Goal: Information Seeking & Learning: Learn about a topic

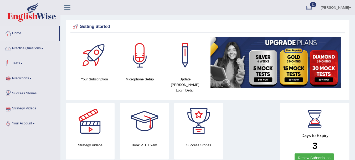
click at [32, 50] on link "Practice Questions" at bounding box center [30, 47] width 60 height 13
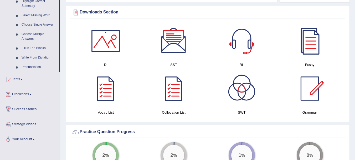
scroll to position [263, 0]
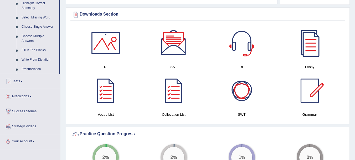
click at [245, 85] on div at bounding box center [242, 90] width 37 height 37
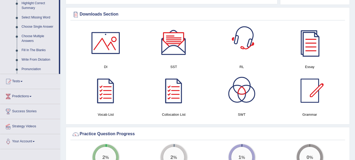
click at [175, 42] on div at bounding box center [173, 42] width 37 height 37
click at [239, 41] on div at bounding box center [242, 42] width 37 height 37
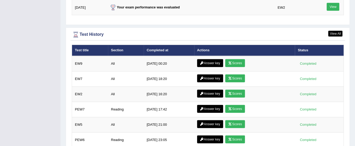
scroll to position [736, 0]
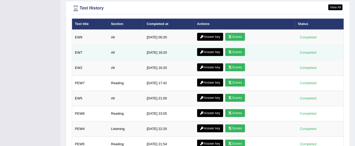
click at [236, 48] on link "Scores" at bounding box center [234, 52] width 19 height 8
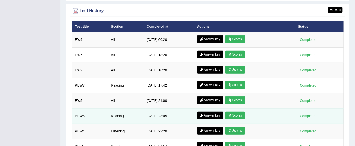
scroll to position [770, 0]
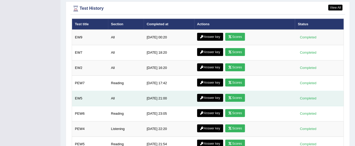
click at [232, 94] on link "Scores" at bounding box center [234, 98] width 19 height 8
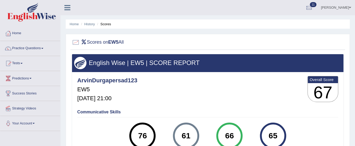
click at [15, 33] on link "Home" at bounding box center [30, 32] width 60 height 13
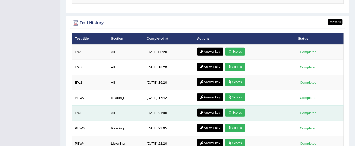
click at [208, 109] on link "Answer key" at bounding box center [210, 113] width 26 height 8
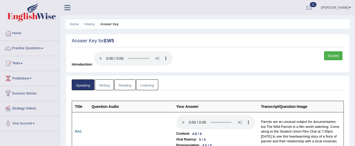
click at [102, 86] on link "Writing" at bounding box center [104, 84] width 19 height 11
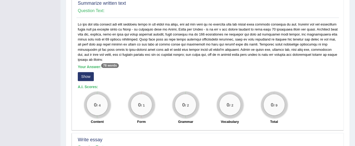
scroll to position [289, 0]
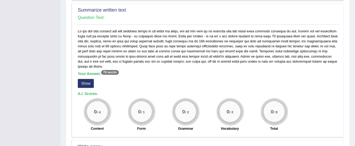
click at [82, 79] on button "Show" at bounding box center [86, 83] width 16 height 9
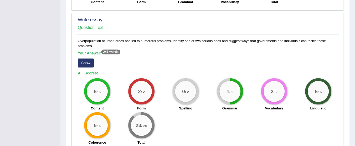
scroll to position [433, 0]
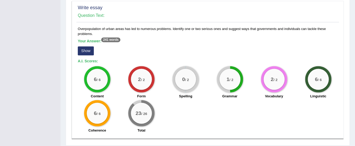
click at [85, 46] on button "Show" at bounding box center [86, 50] width 16 height 9
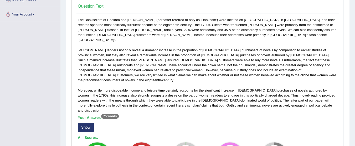
scroll to position [0, 0]
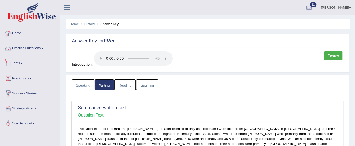
click at [24, 31] on link "Home" at bounding box center [30, 32] width 60 height 13
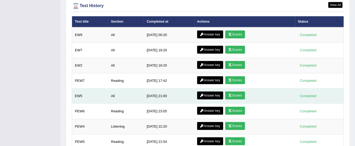
scroll to position [731, 0]
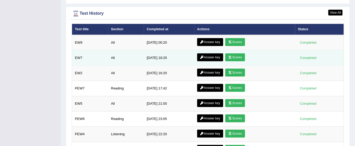
click at [209, 53] on link "Answer key" at bounding box center [210, 57] width 26 height 8
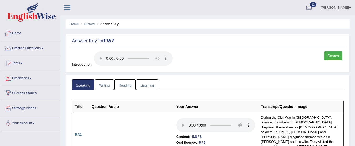
click at [17, 32] on link "Home" at bounding box center [30, 32] width 60 height 13
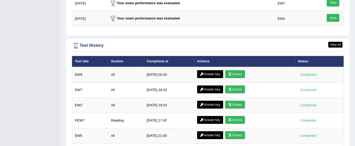
scroll to position [725, 0]
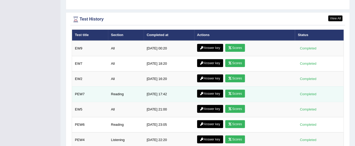
click at [233, 90] on link "Scores" at bounding box center [234, 94] width 19 height 8
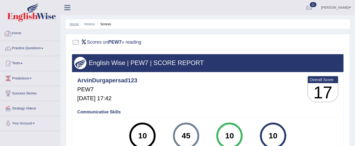
click at [77, 26] on link "Home" at bounding box center [74, 24] width 9 height 4
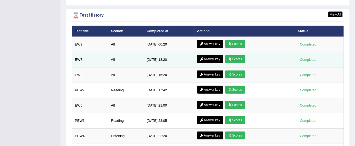
click at [235, 55] on link "Scores" at bounding box center [234, 59] width 19 height 8
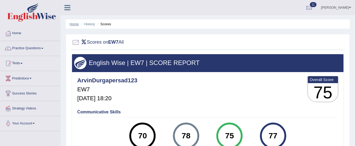
click at [73, 25] on link "Home" at bounding box center [74, 24] width 9 height 4
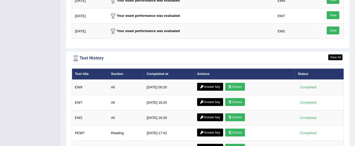
scroll to position [694, 0]
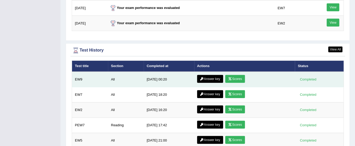
click at [233, 75] on link "Scores" at bounding box center [234, 79] width 19 height 8
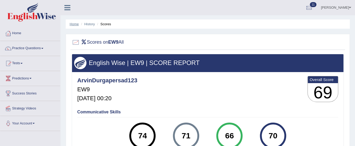
click at [76, 22] on link "Home" at bounding box center [74, 24] width 9 height 4
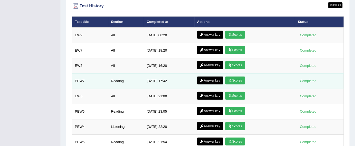
scroll to position [731, 0]
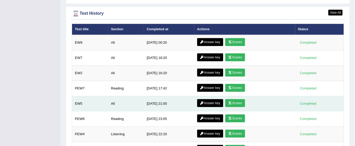
click at [236, 99] on link "Scores" at bounding box center [234, 103] width 19 height 8
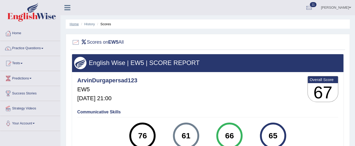
click at [75, 25] on link "Home" at bounding box center [74, 24] width 9 height 4
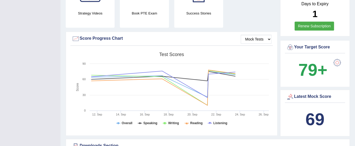
scroll to position [26, 0]
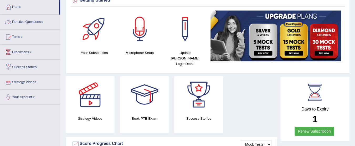
click at [32, 20] on link "Practice Questions" at bounding box center [30, 21] width 60 height 13
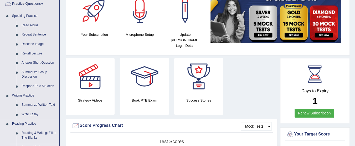
scroll to position [105, 0]
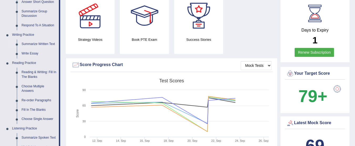
click at [37, 43] on link "Summarize Written Text" at bounding box center [39, 43] width 40 height 9
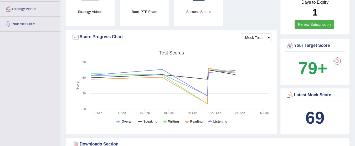
scroll to position [380, 0]
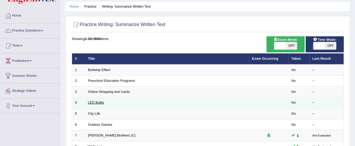
click at [96, 102] on link "LED Bulbs" at bounding box center [96, 102] width 16 height 4
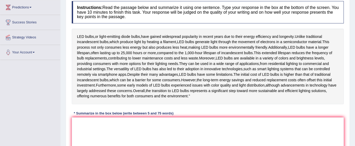
scroll to position [79, 0]
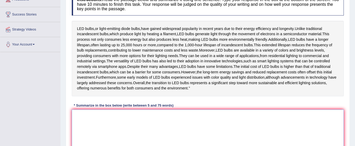
click at [96, 129] on textarea at bounding box center [208, 134] width 272 height 51
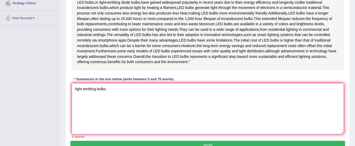
scroll to position [131, 0]
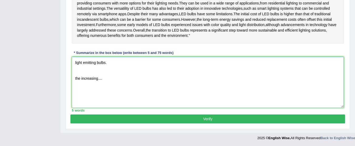
drag, startPoint x: 104, startPoint y: 95, endPoint x: 74, endPoint y: 94, distance: 29.7
click at [74, 94] on textarea "light emitting bulbs. the increasing...." at bounding box center [208, 82] width 272 height 51
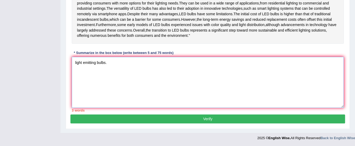
click at [101, 91] on textarea "light emitting bulbs." at bounding box center [208, 82] width 272 height 51
click at [107, 78] on textarea "light emitting bulbs." at bounding box center [208, 82] width 272 height 51
paste textarea "the increasing...."
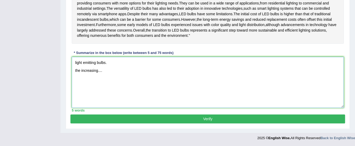
drag, startPoint x: 104, startPoint y: 87, endPoint x: 76, endPoint y: 86, distance: 27.6
click at [76, 86] on textarea "light emitting bulbs. the increasing...." at bounding box center [208, 82] width 272 height 51
drag, startPoint x: 76, startPoint y: 86, endPoint x: 105, endPoint y: 98, distance: 31.4
click at [106, 101] on textarea "light emitting bulbs. the increasing...." at bounding box center [208, 82] width 272 height 51
drag, startPoint x: 107, startPoint y: 87, endPoint x: 76, endPoint y: 83, distance: 31.2
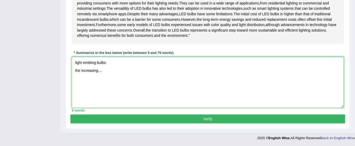
click at [76, 83] on textarea "light emitting bulbs. the increasing...." at bounding box center [208, 82] width 272 height 51
click at [93, 94] on textarea "light emitting bulbs. the increasing...." at bounding box center [208, 82] width 272 height 51
drag, startPoint x: 103, startPoint y: 87, endPoint x: 74, endPoint y: 84, distance: 29.8
click at [74, 84] on textarea "light emitting bulbs. the increasing...." at bounding box center [208, 82] width 272 height 51
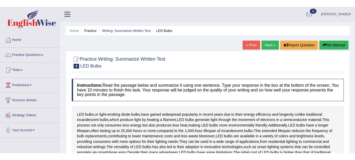
scroll to position [0, 0]
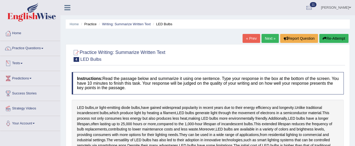
type textarea "light emitting bulbs."
